Goal: Task Accomplishment & Management: Use online tool/utility

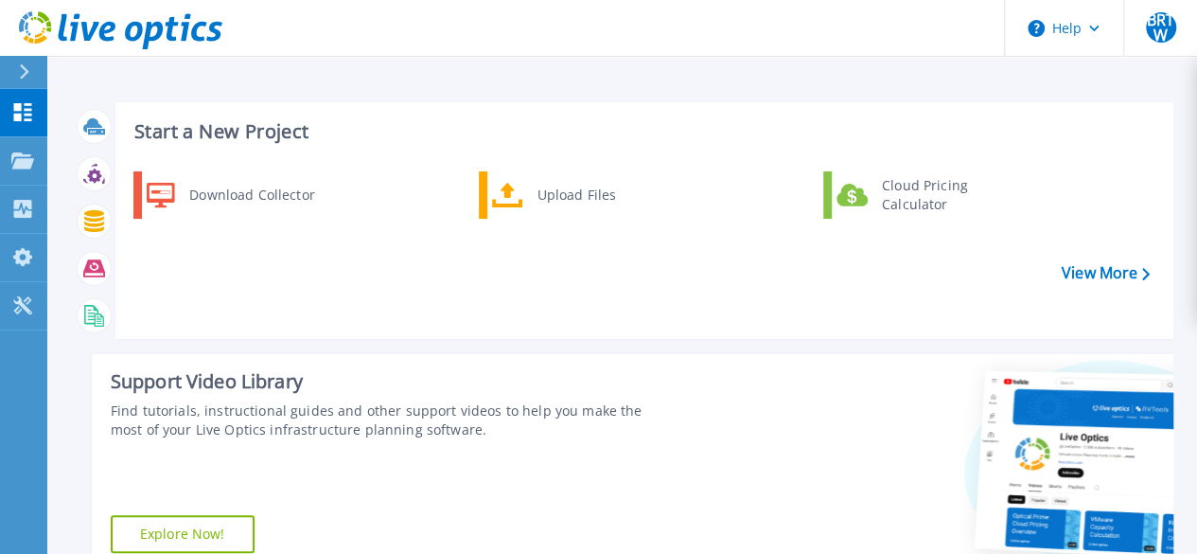
click at [804, 340] on div "Start a New Project Download Collector Upload Files Cloud Pricing Calculator Vi…" at bounding box center [623, 337] width 1100 height 500
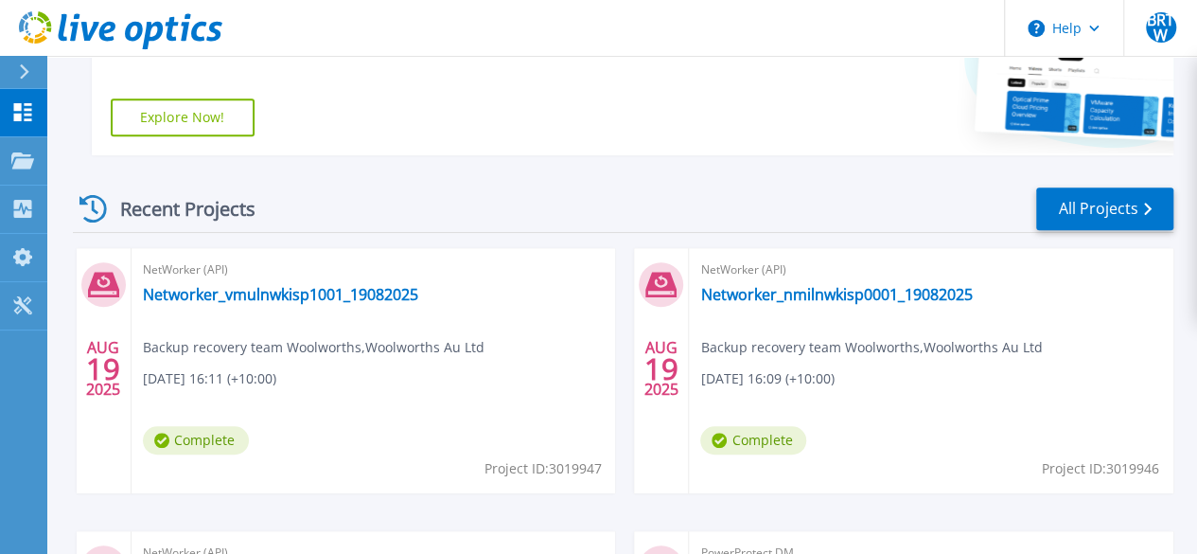
scroll to position [303, 0]
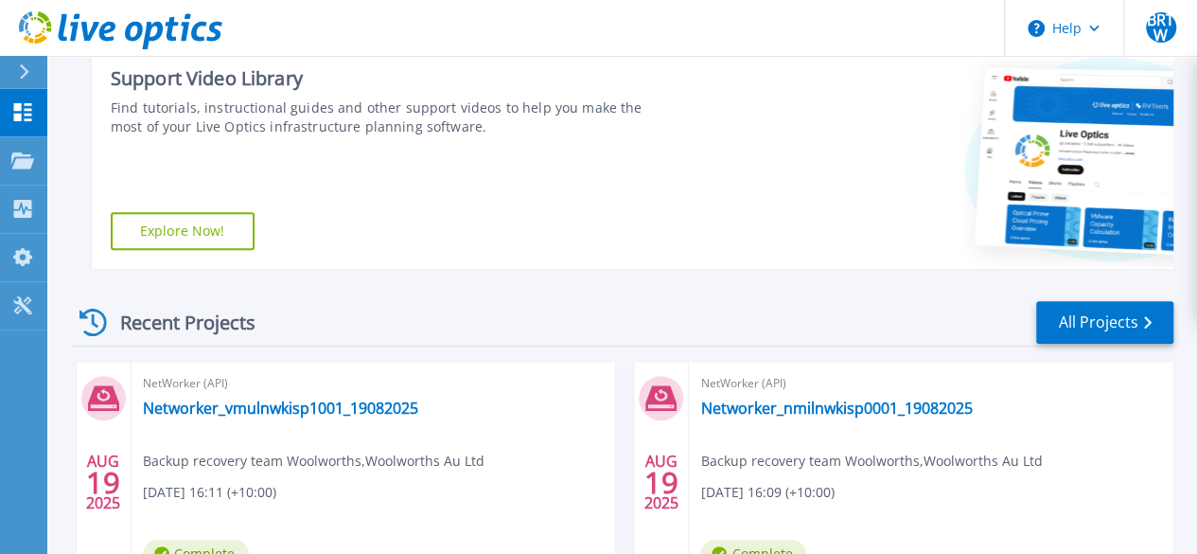
click at [592, 212] on div "Support Video Library Find tutorials, instructional guides and other support vi…" at bounding box center [382, 160] width 581 height 218
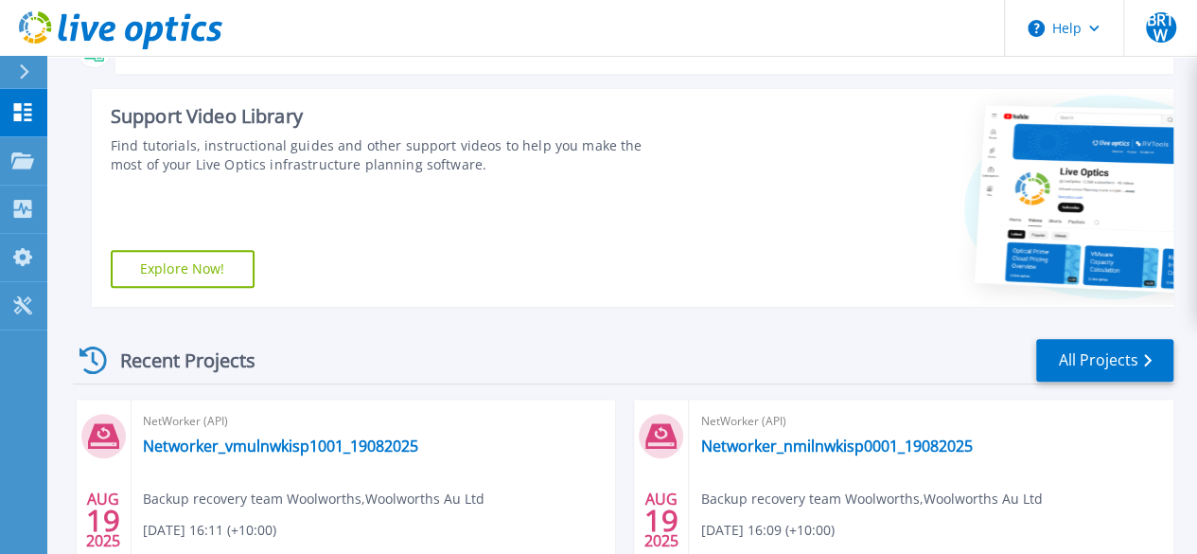
click at [433, 283] on div "Support Video Library Find tutorials, instructional guides and other support vi…" at bounding box center [382, 198] width 581 height 218
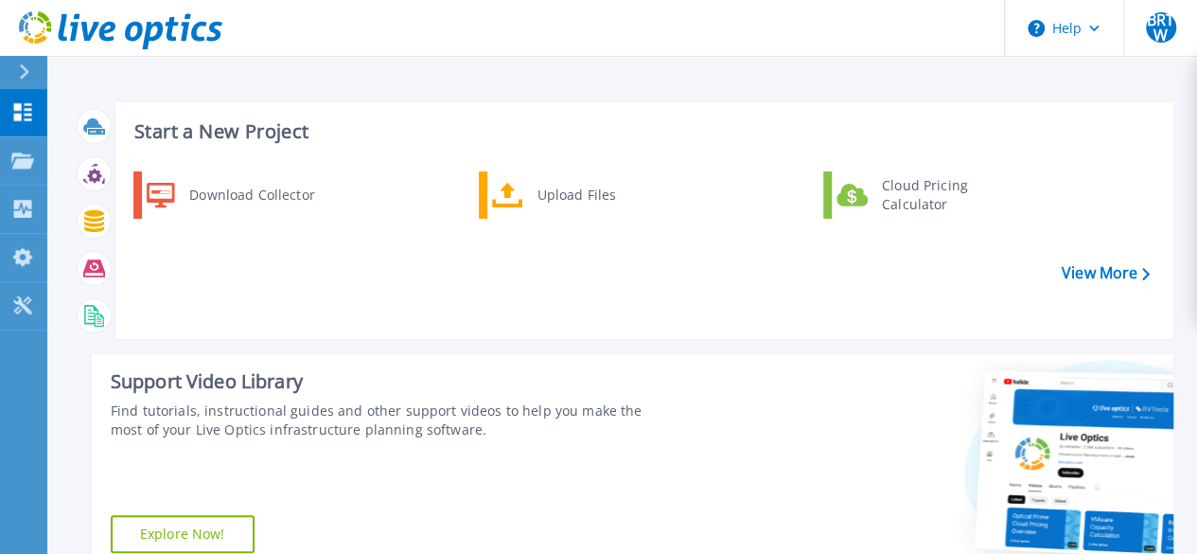
click at [749, 395] on div at bounding box center [932, 463] width 484 height 218
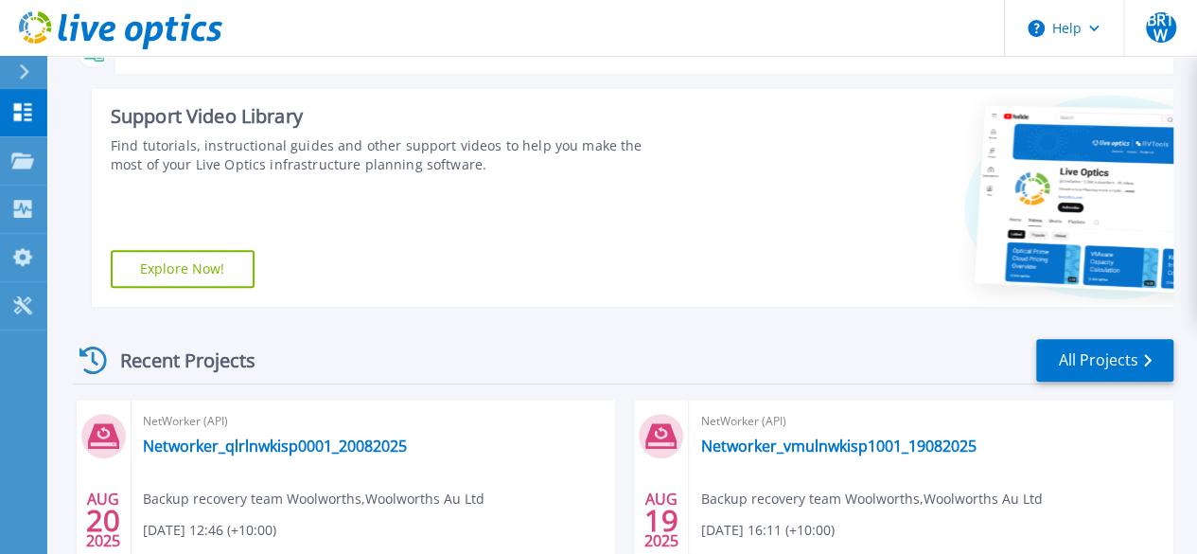
scroll to position [530, 0]
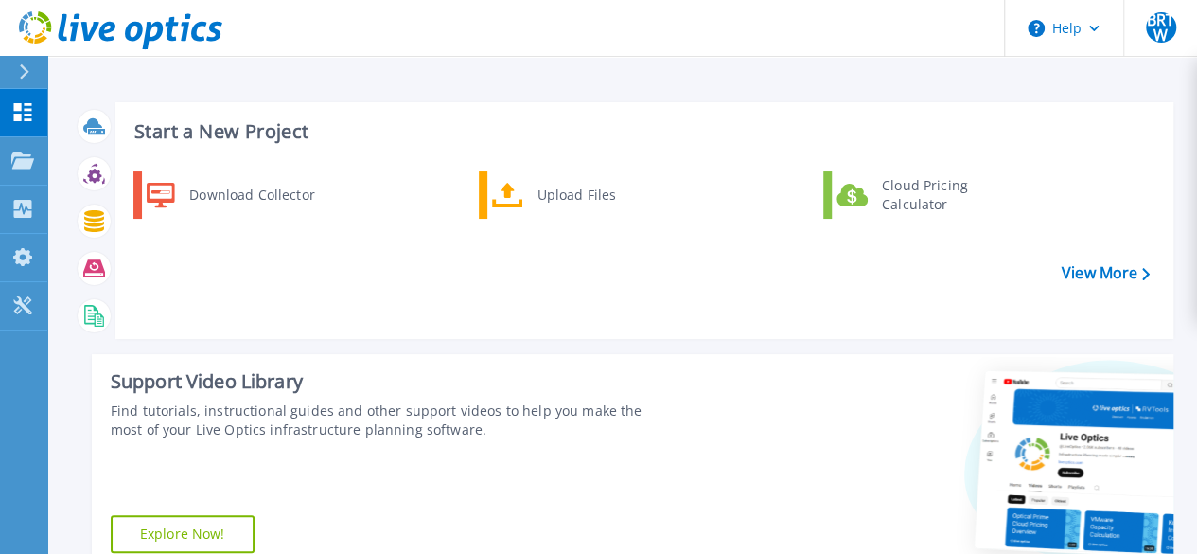
scroll to position [484, 0]
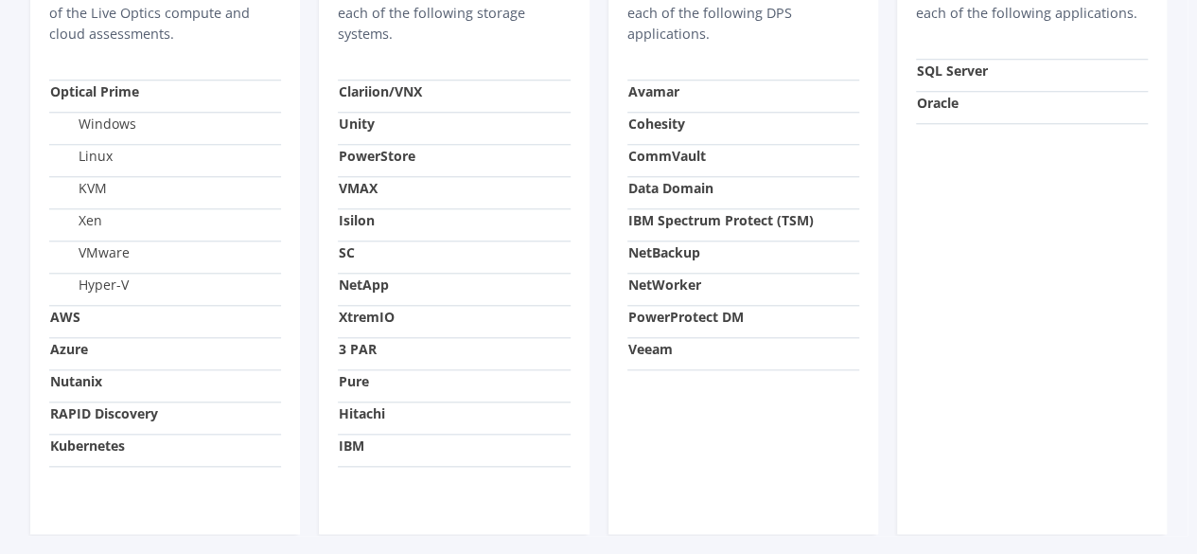
scroll to position [907, 0]
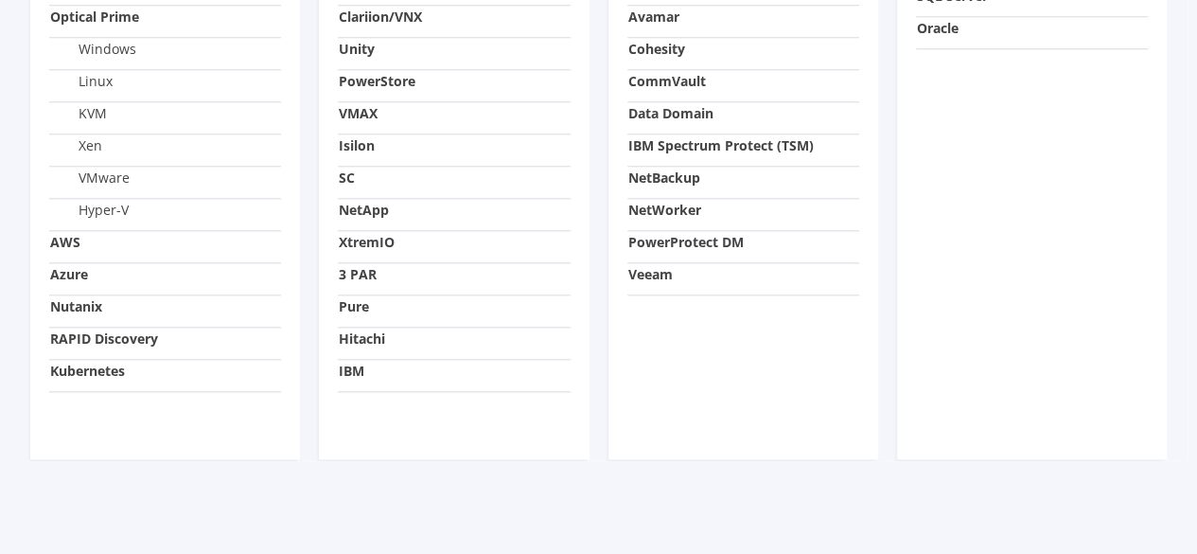
click at [712, 365] on div "Data Protection The Windows Collector can assess each of the following DPS appl…" at bounding box center [743, 128] width 270 height 662
click at [691, 233] on strong "PowerProtect DM" at bounding box center [685, 242] width 115 height 18
click at [713, 377] on div "Data Protection The Windows Collector can assess each of the following DPS appl…" at bounding box center [743, 128] width 270 height 662
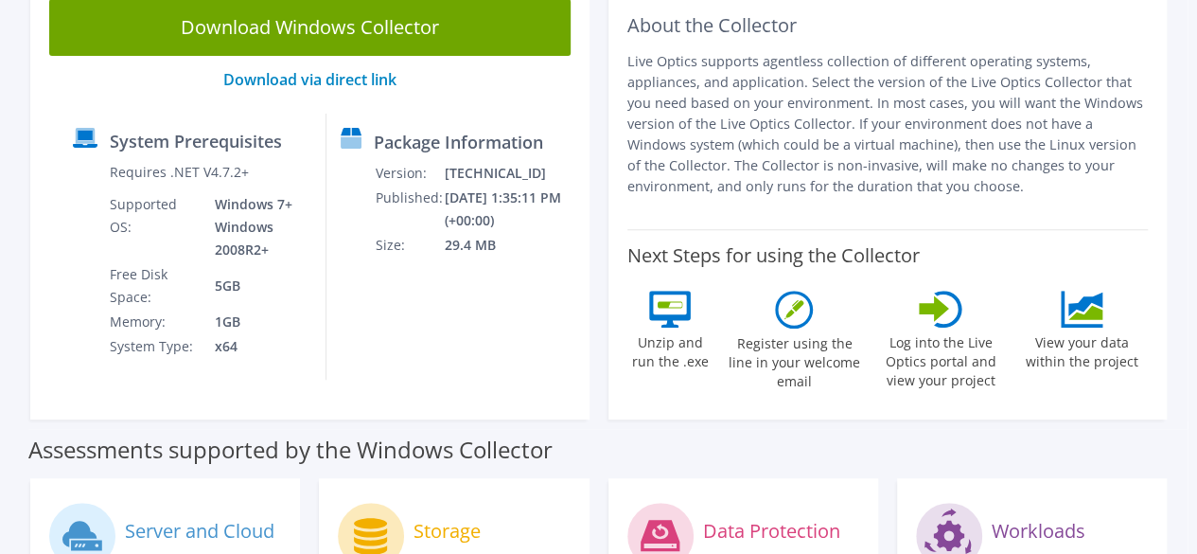
scroll to position [188, 0]
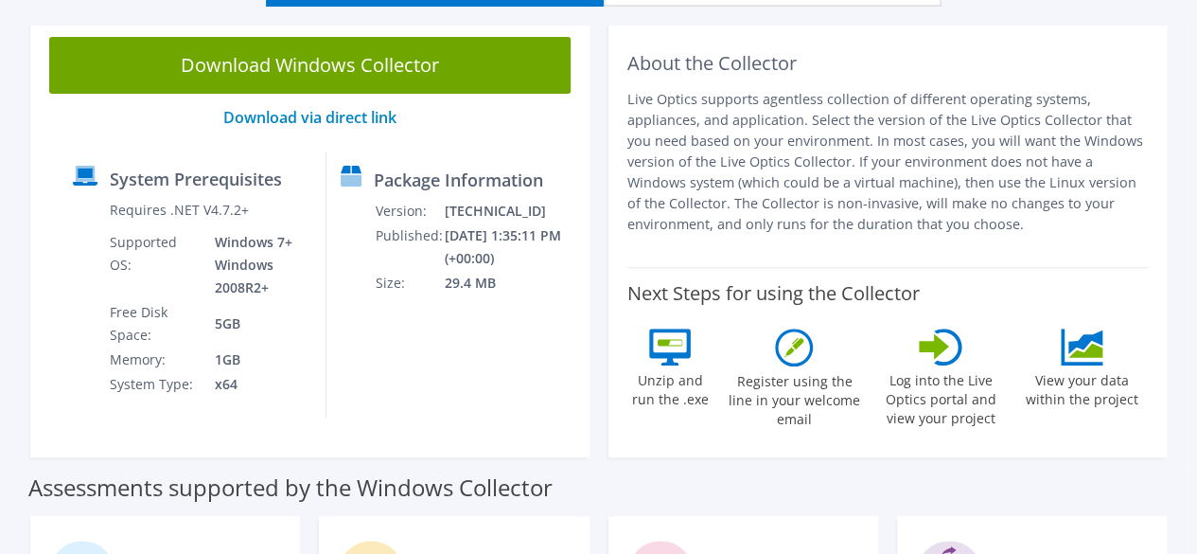
click at [455, 419] on div "Download Windows Collector Download via direct link System Prerequisites Requir…" at bounding box center [309, 237] width 559 height 439
